Goal: Complete application form: Complete application form

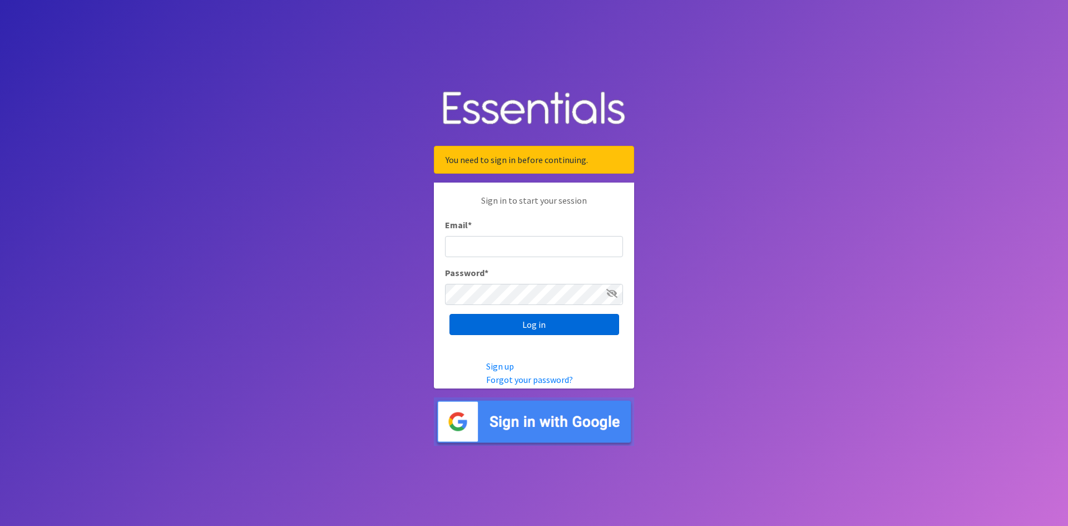
click at [529, 325] on input "Log in" at bounding box center [535, 324] width 170 height 21
type input "[EMAIL_ADDRESS][DOMAIN_NAME]"
click at [529, 330] on input "Log in" at bounding box center [535, 324] width 170 height 21
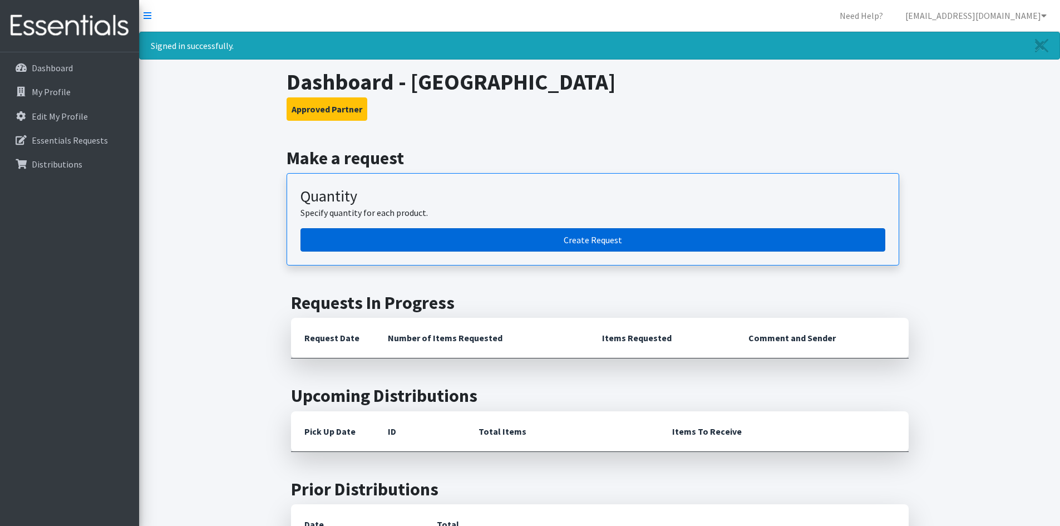
click at [621, 245] on link "Create Request" at bounding box center [592, 239] width 585 height 23
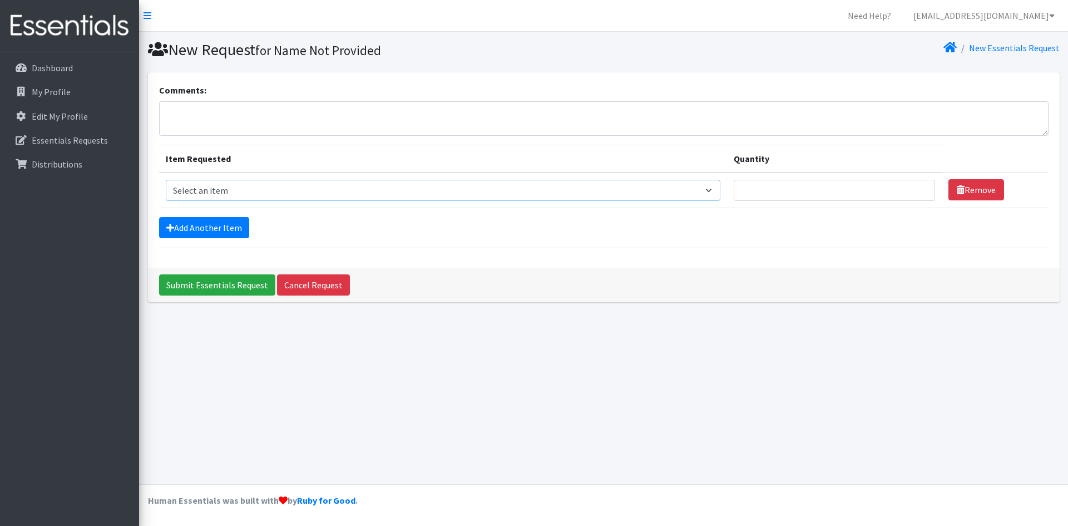
click at [296, 189] on select "Select an item Adult Briefs (Large/X-Large) Adult Briefs (Medium/Large) Adult B…" at bounding box center [443, 190] width 555 height 21
select select "4558"
click at [166, 180] on select "Select an item Adult Briefs (Large/X-Large) Adult Briefs (Medium/Large) Adult B…" at bounding box center [443, 190] width 555 height 21
click at [777, 203] on td "Quantity" at bounding box center [834, 190] width 215 height 36
click at [778, 197] on input "Quantity" at bounding box center [835, 190] width 202 height 21
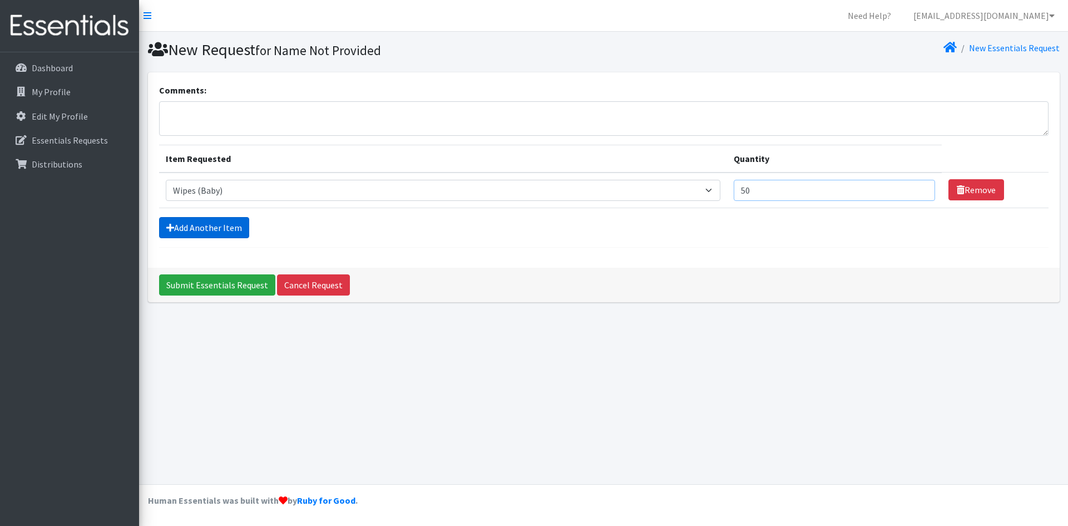
type input "50"
click at [203, 226] on link "Add Another Item" at bounding box center [204, 227] width 90 height 21
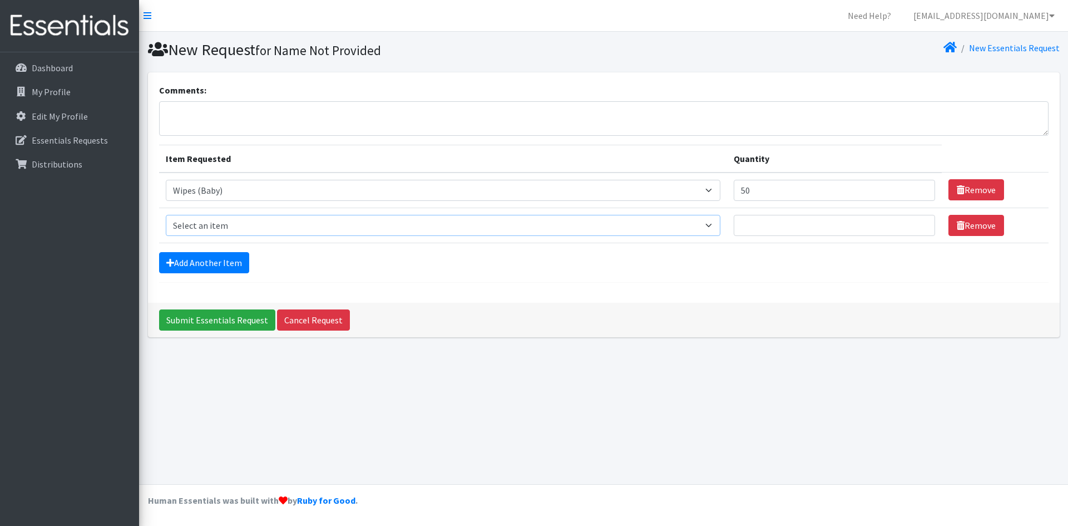
click at [216, 227] on select "Select an item Adult Briefs (Large/X-Large) Adult Briefs (Medium/Large) Adult B…" at bounding box center [443, 225] width 555 height 21
select select "13208"
click at [166, 215] on select "Select an item Adult Briefs (Large/X-Large) Adult Briefs (Medium/Large) Adult B…" at bounding box center [443, 225] width 555 height 21
click at [868, 223] on input "Quantity" at bounding box center [835, 225] width 202 height 21
type input "700"
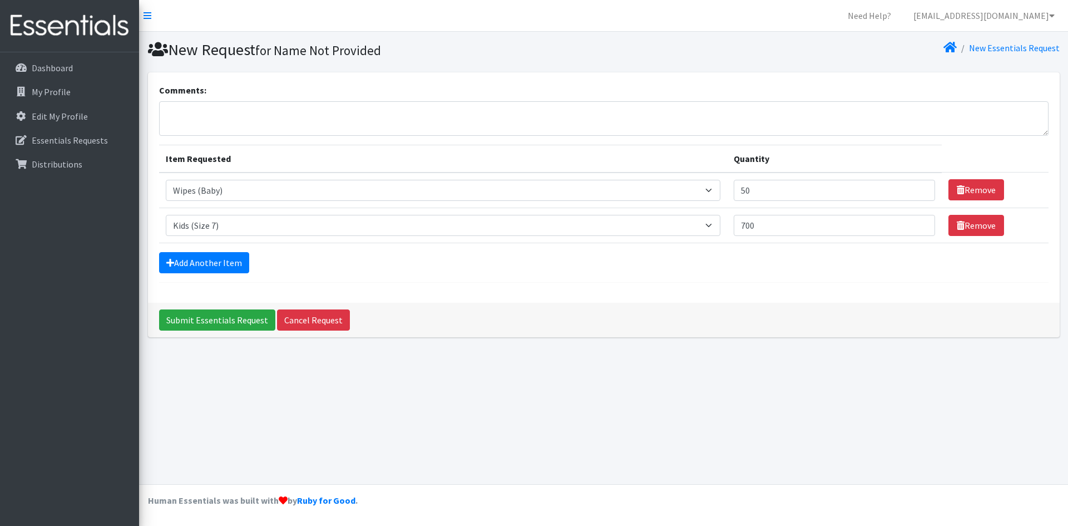
click at [231, 274] on form "Comments: Item Requested Quantity Item Requested Select an item Adult Briefs (L…" at bounding box center [604, 182] width 890 height 199
click at [233, 258] on link "Add Another Item" at bounding box center [204, 262] width 90 height 21
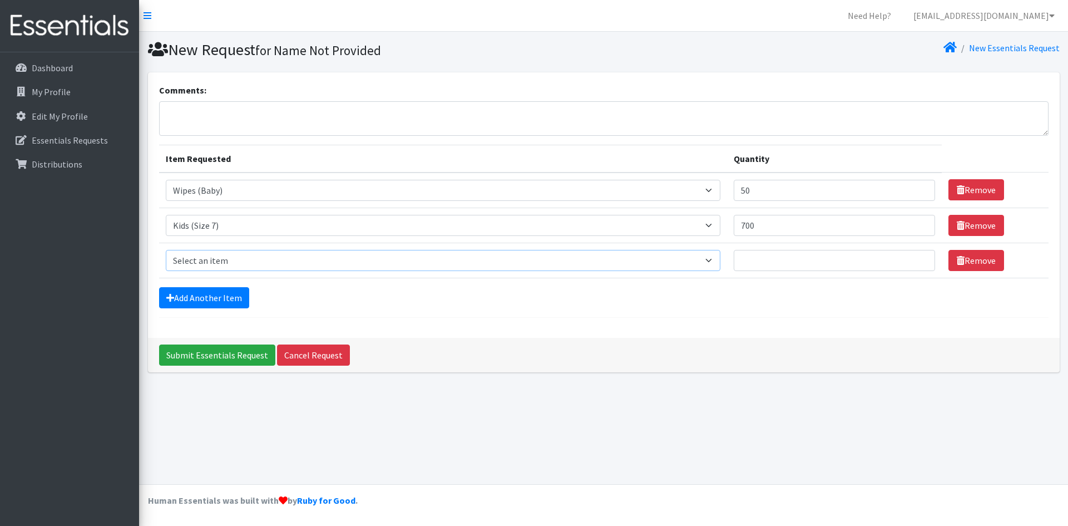
click at [276, 253] on select "Select an item Adult Briefs (Large/X-Large) Adult Briefs (Medium/Large) Adult B…" at bounding box center [443, 260] width 555 height 21
select select "4572"
click at [166, 250] on select "Select an item Adult Briefs (Large/X-Large) Adult Briefs (Medium/Large) Adult B…" at bounding box center [443, 260] width 555 height 21
click at [814, 262] on input "Quantity" at bounding box center [835, 260] width 202 height 21
type input "700"
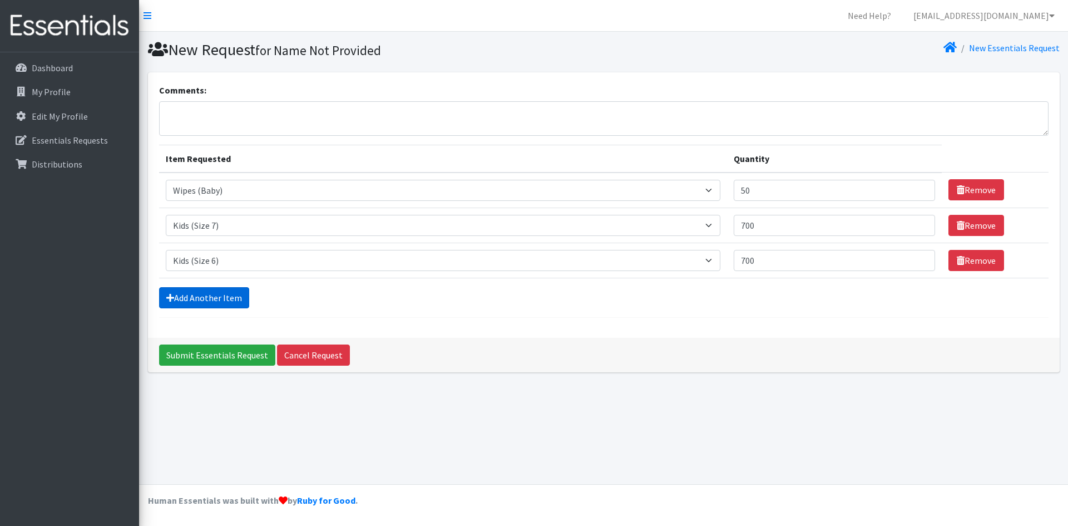
click at [167, 294] on icon at bounding box center [170, 297] width 8 height 9
click at [225, 298] on link "Add Another Item" at bounding box center [204, 297] width 90 height 21
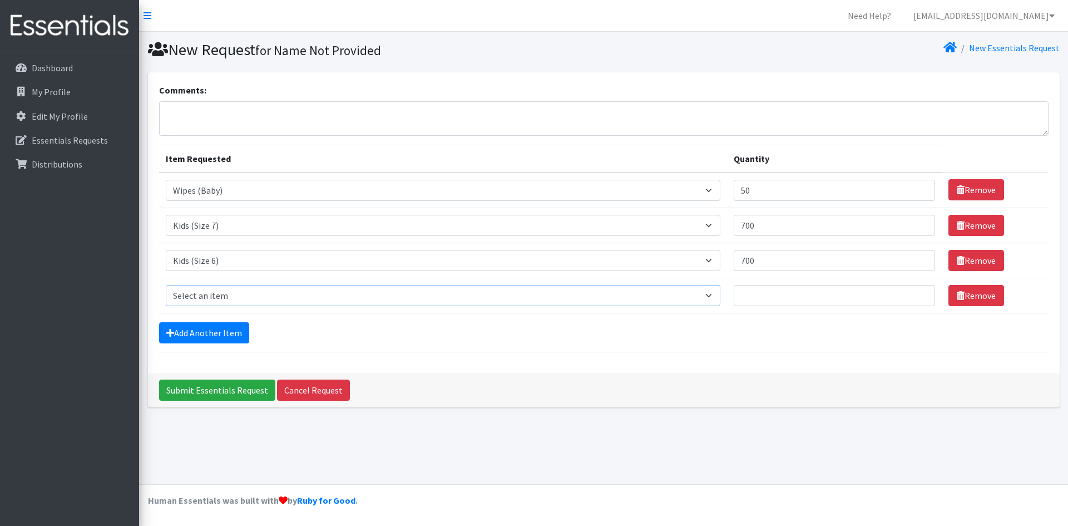
click at [225, 288] on select "Select an item Adult Briefs (Large/X-Large) Adult Briefs (Medium/Large) Adult B…" at bounding box center [443, 295] width 555 height 21
click at [224, 295] on select "Select an item Adult Briefs (Large/X-Large) Adult Briefs (Medium/Large) Adult B…" at bounding box center [443, 295] width 555 height 21
select select "4568"
click at [166, 285] on select "Select an item Adult Briefs (Large/X-Large) Adult Briefs (Medium/Large) Adult B…" at bounding box center [443, 295] width 555 height 21
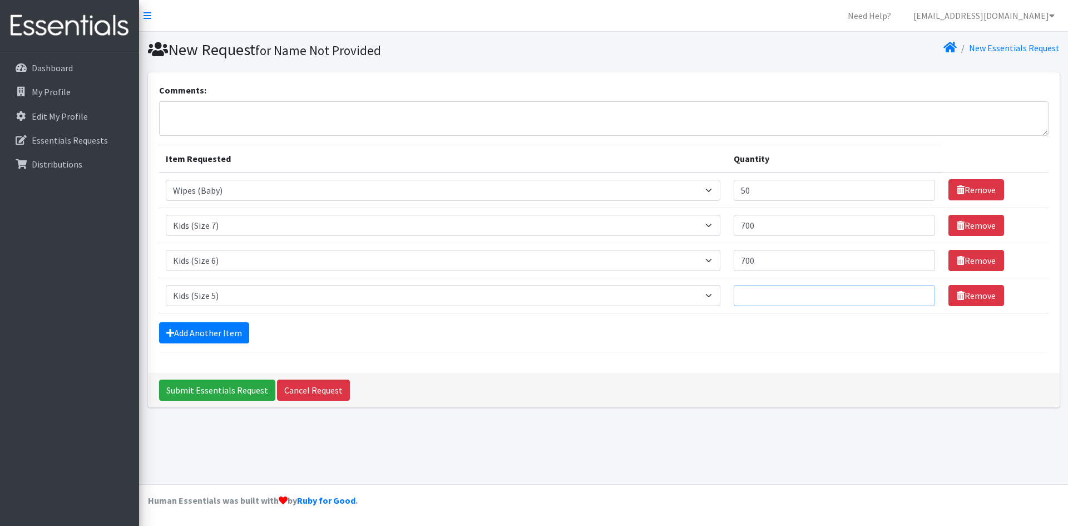
click at [804, 294] on input "Quantity" at bounding box center [835, 295] width 202 height 21
type input "700"
click at [783, 342] on div "Add Another Item" at bounding box center [604, 332] width 890 height 21
click at [782, 261] on input "700" at bounding box center [835, 260] width 202 height 21
type input "7"
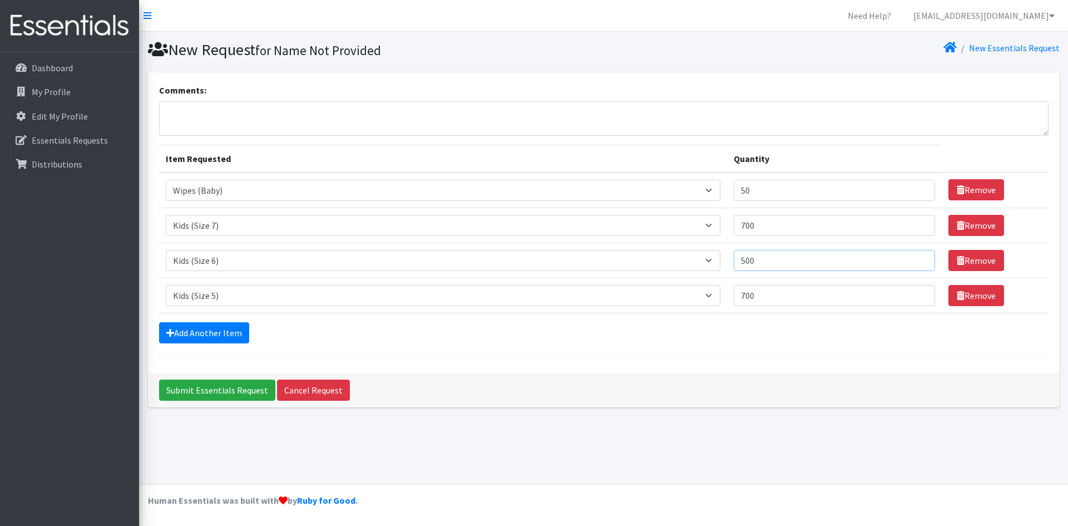
type input "500"
click at [814, 297] on input "700" at bounding box center [835, 295] width 202 height 21
type input "7"
type input "500"
click at [181, 335] on link "Add Another Item" at bounding box center [204, 332] width 90 height 21
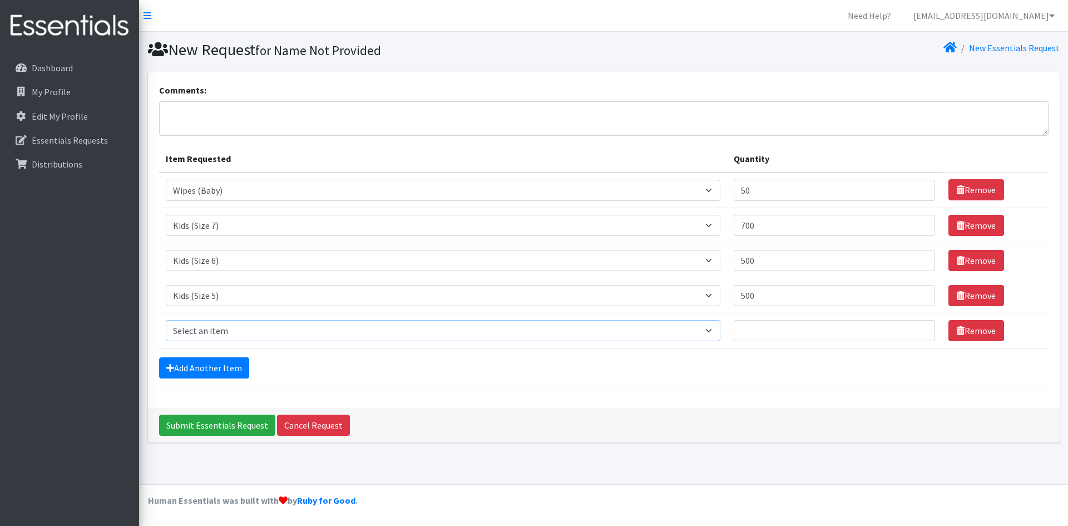
click at [683, 332] on select "Select an item Adult Briefs (Large/X-Large) Adult Briefs (Medium/Large) Adult B…" at bounding box center [443, 330] width 555 height 21
select select "4567"
click at [166, 320] on select "Select an item Adult Briefs (Large/X-Large) Adult Briefs (Medium/Large) Adult B…" at bounding box center [443, 330] width 555 height 21
click at [827, 330] on input "Quantity" at bounding box center [835, 330] width 202 height 21
type input "500"
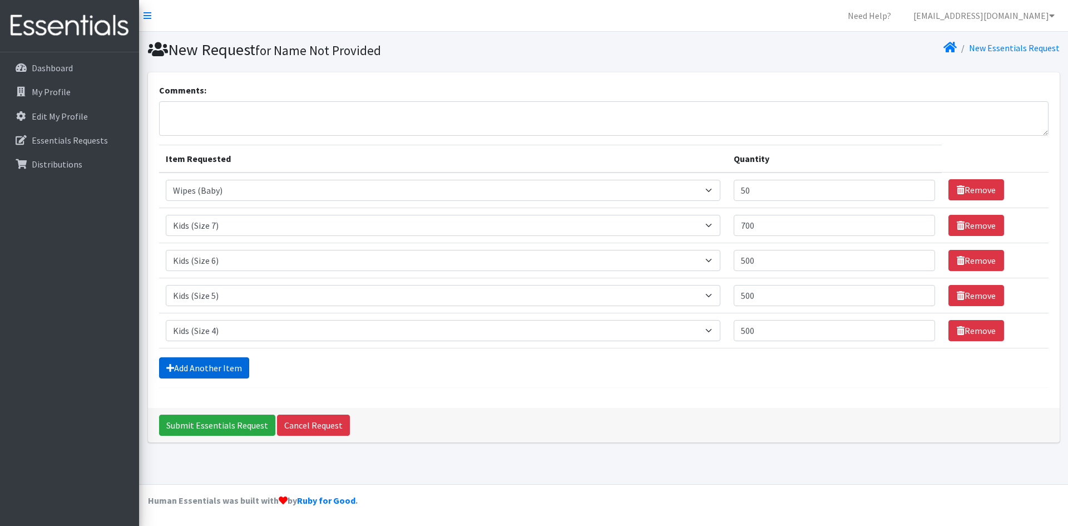
click at [174, 373] on link "Add Another Item" at bounding box center [204, 367] width 90 height 21
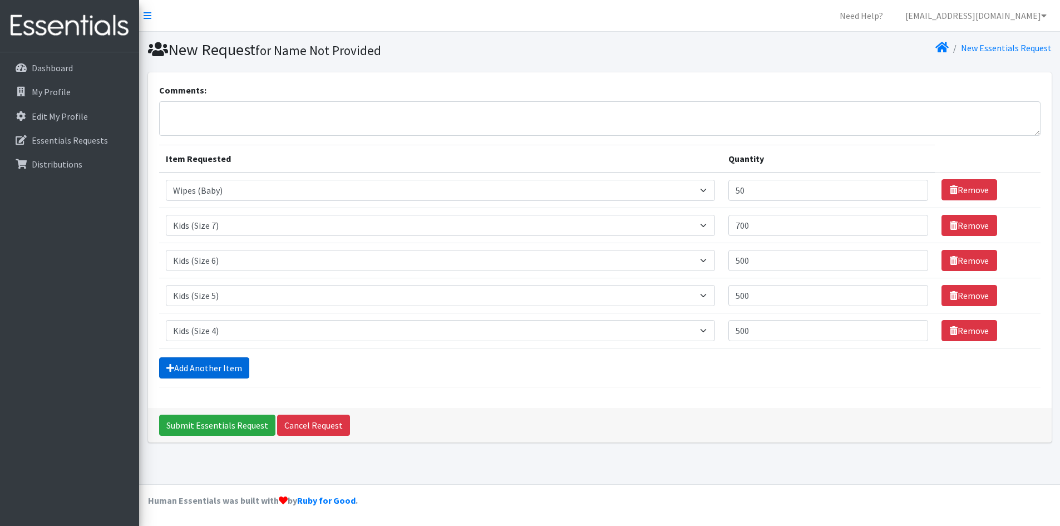
scroll to position [2, 0]
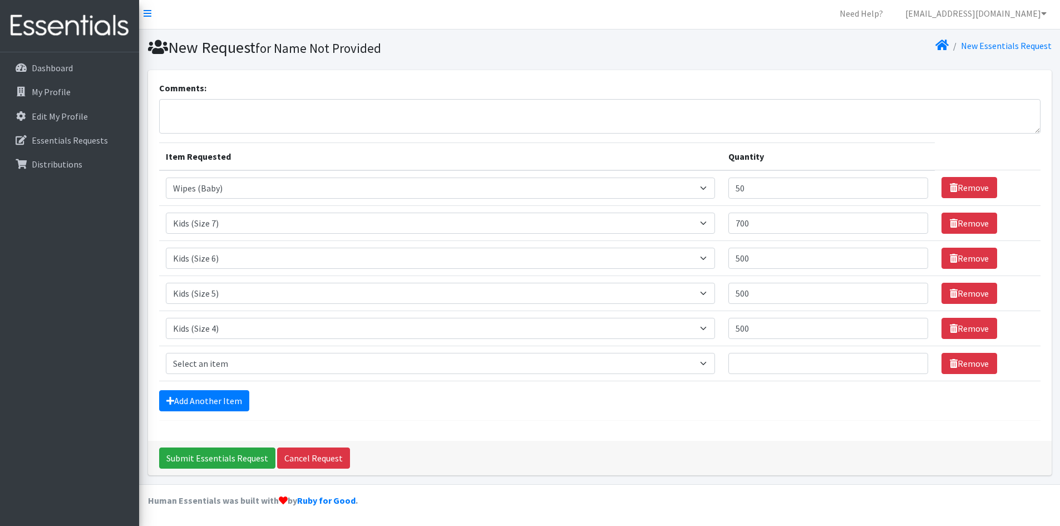
click at [776, 376] on td "Quantity" at bounding box center [828, 362] width 213 height 35
click at [778, 360] on input "Quantity" at bounding box center [828, 363] width 200 height 21
type input "300"
click at [796, 421] on div "Comments: Item Requested Quantity Item Requested Select an item Adult Briefs (L…" at bounding box center [599, 255] width 903 height 371
click at [220, 358] on select "Select an item Adult Briefs (Large/X-Large) Adult Briefs (Medium/Large) Adult B…" at bounding box center [441, 363] width 550 height 21
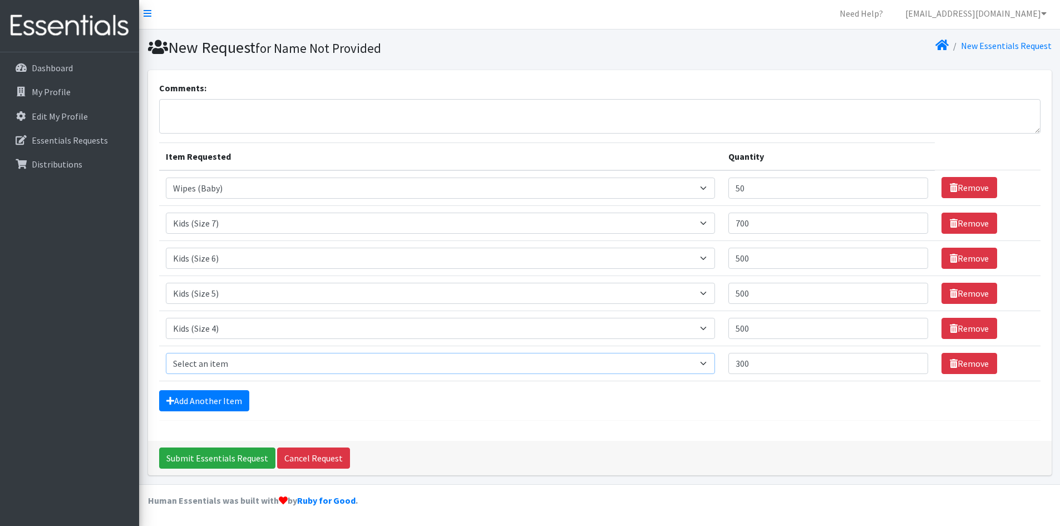
select select "4566"
click at [166, 353] on select "Select an item Adult Briefs (Large/X-Large) Adult Briefs (Medium/Large) Adult B…" at bounding box center [441, 363] width 550 height 21
click at [454, 422] on div "Comments: Item Requested Quantity Item Requested Select an item Adult Briefs (L…" at bounding box center [599, 255] width 903 height 371
click at [214, 407] on link "Add Another Item" at bounding box center [204, 400] width 90 height 21
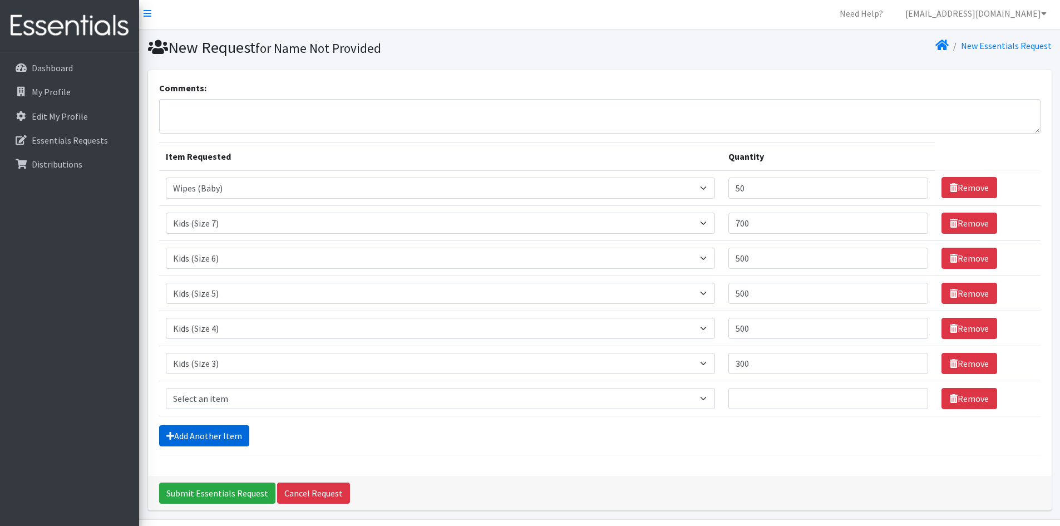
scroll to position [37, 0]
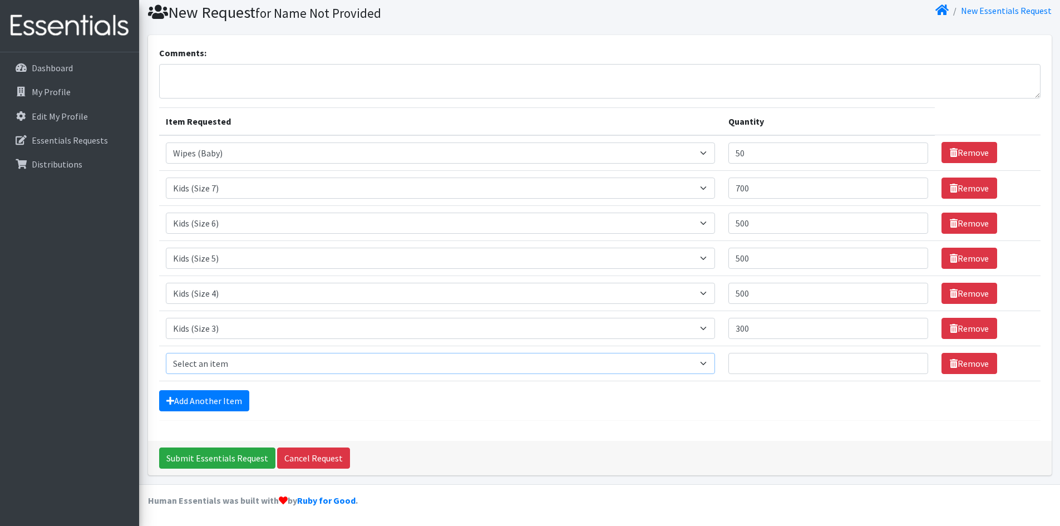
click at [220, 364] on select "Select an item Adult Briefs (Large/X-Large) Adult Briefs (Medium/Large) Adult B…" at bounding box center [441, 363] width 550 height 21
select select "15034"
click at [166, 353] on select "Select an item Adult Briefs (Large/X-Large) Adult Briefs (Medium/Large) Adult B…" at bounding box center [441, 363] width 550 height 21
click at [795, 364] on input "Quantity" at bounding box center [828, 363] width 200 height 21
type input "720"
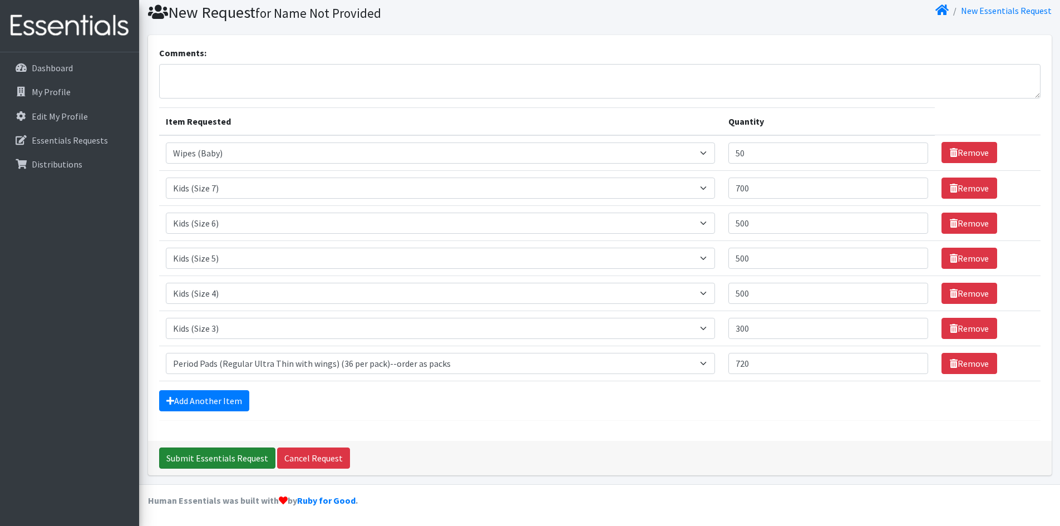
click at [185, 456] on input "Submit Essentials Request" at bounding box center [217, 457] width 116 height 21
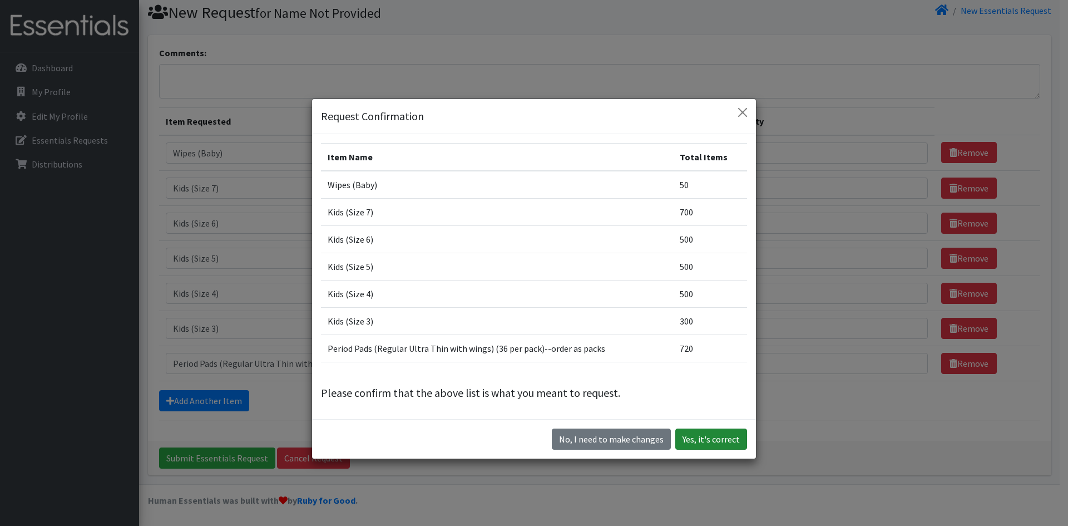
click at [713, 444] on button "Yes, it's correct" at bounding box center [711, 438] width 72 height 21
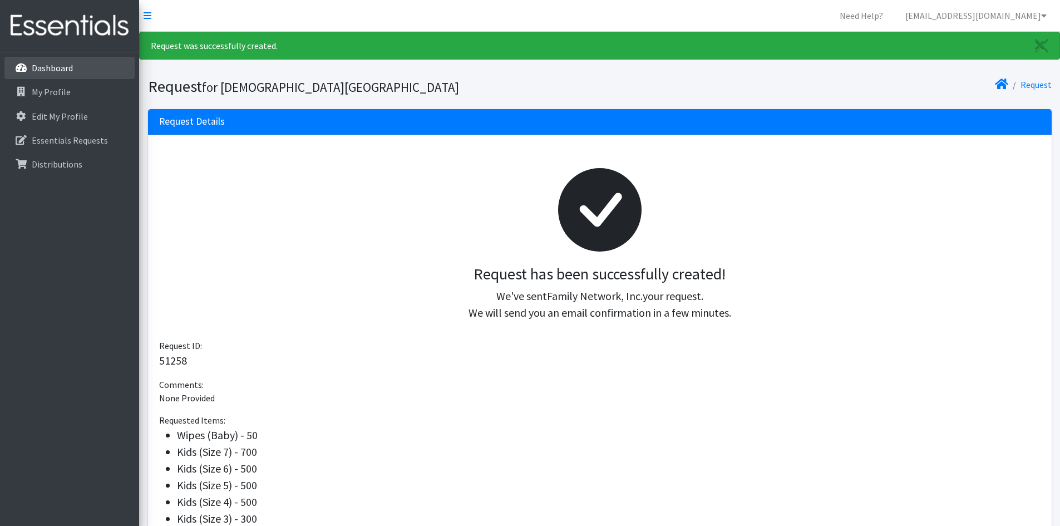
click at [51, 62] on p "Dashboard" at bounding box center [52, 67] width 41 height 11
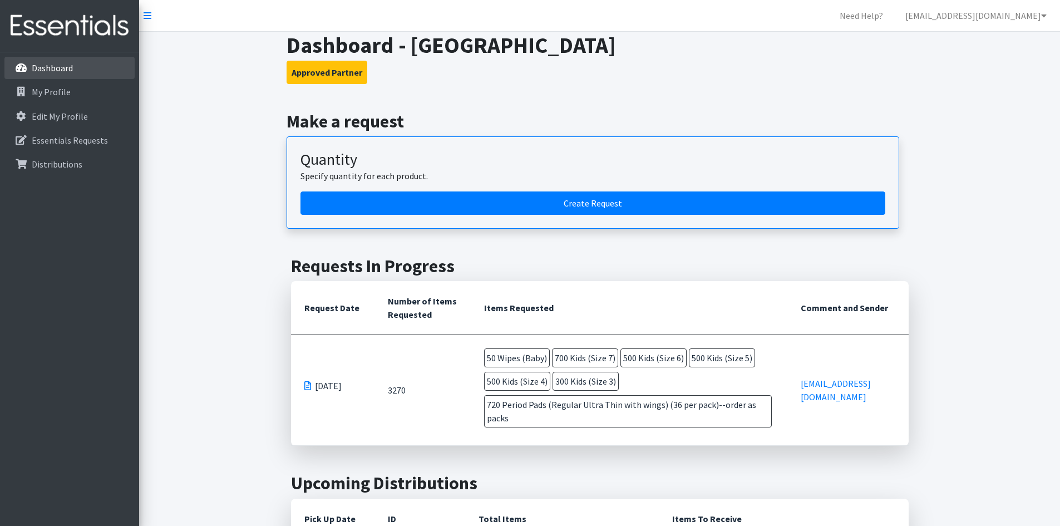
click at [64, 65] on p "Dashboard" at bounding box center [52, 67] width 41 height 11
